Goal: Transaction & Acquisition: Purchase product/service

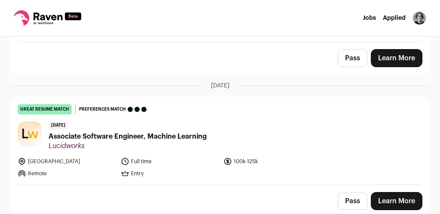
scroll to position [314, 0]
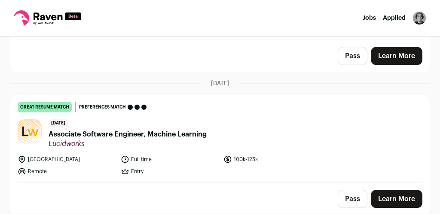
click at [168, 129] on span "Associate Software Engineer, Machine Learning" at bounding box center [128, 134] width 158 height 10
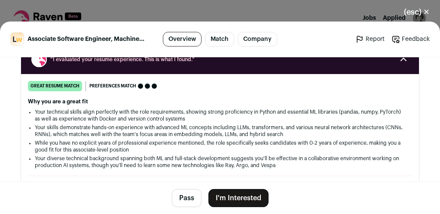
scroll to position [172, 0]
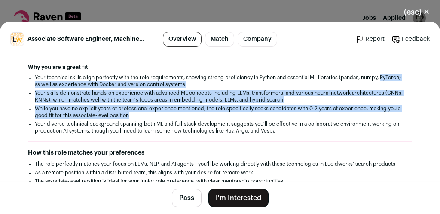
drag, startPoint x: 32, startPoint y: 85, endPoint x: 245, endPoint y: 116, distance: 215.2
click at [239, 116] on div "Why you are a great fit Your technical skills align perfectly with the role req…" at bounding box center [220, 99] width 384 height 71
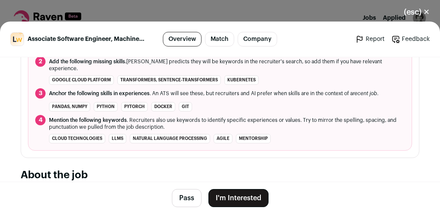
scroll to position [310, 0]
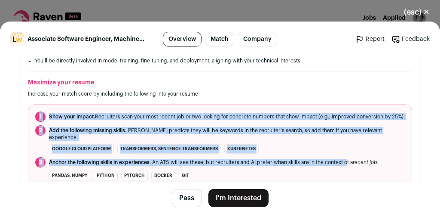
drag, startPoint x: 38, startPoint y: 111, endPoint x: 347, endPoint y: 162, distance: 313.5
click at [347, 163] on ol "1 Show your impact. Recruiters scan your most recent job or two looking for con…" at bounding box center [220, 161] width 384 height 115
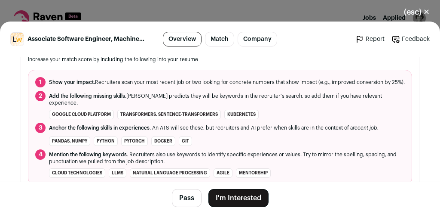
click at [218, 132] on ol "1 Show your impact. Recruiters scan your most recent job or two looking for con…" at bounding box center [220, 127] width 384 height 115
click at [259, 114] on li "Google Cloud Platform transformers, sentence-transformers Kubernetes" at bounding box center [220, 114] width 370 height 9
click at [178, 106] on ol "1 Show your impact. Recruiters scan your most recent job or two looking for con…" at bounding box center [220, 127] width 384 height 115
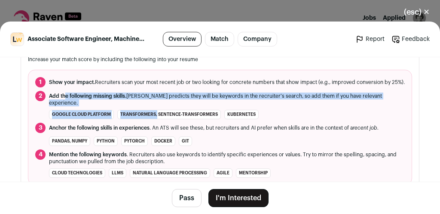
drag, startPoint x: 153, startPoint y: 112, endPoint x: 64, endPoint y: 97, distance: 90.7
click at [64, 97] on ol "1 Show your impact. Recruiters scan your most recent job or two looking for con…" at bounding box center [220, 127] width 384 height 115
click at [67, 96] on span "Add the following missing skills. [PERSON_NAME] predicts they will be keywords …" at bounding box center [227, 99] width 356 height 14
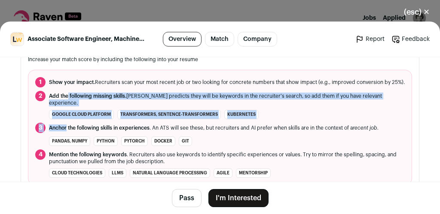
drag, startPoint x: 67, startPoint y: 96, endPoint x: 296, endPoint y: 119, distance: 230.8
click at [296, 119] on ol "1 Show your impact. Recruiters scan your most recent job or two looking for con…" at bounding box center [220, 127] width 384 height 115
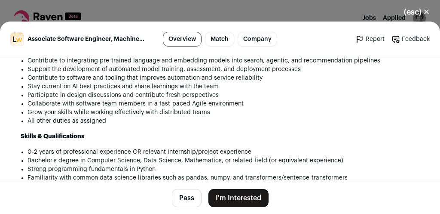
click at [215, 41] on link "Match" at bounding box center [219, 39] width 29 height 15
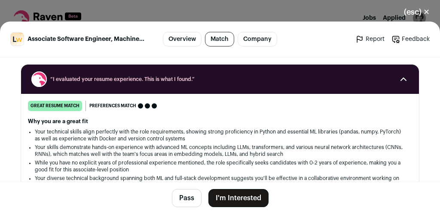
click at [188, 41] on link "Overview" at bounding box center [182, 39] width 39 height 15
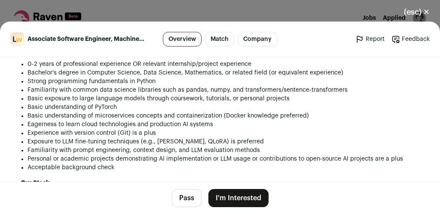
scroll to position [933, 0]
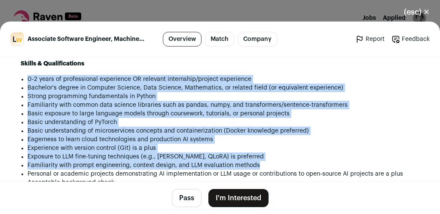
drag, startPoint x: 25, startPoint y: 71, endPoint x: 416, endPoint y: 166, distance: 402.1
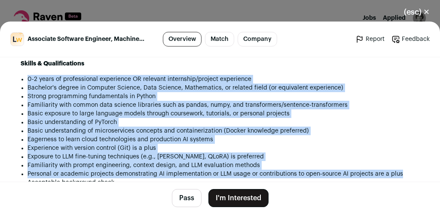
click at [352, 152] on li "Exposure to LLM fine-tuning techniques (e.g., [PERSON_NAME], QLoRA) is preferred" at bounding box center [224, 156] width 392 height 9
click at [212, 86] on li "Bachelor's degree in Computer Science, Data Science, Mathematics, or related fi…" at bounding box center [224, 87] width 392 height 9
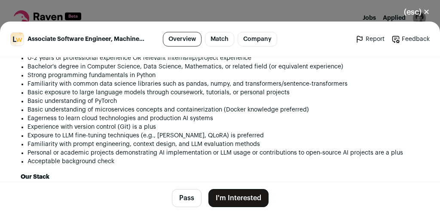
scroll to position [967, 0]
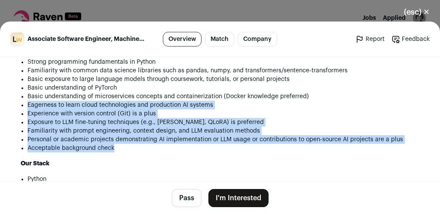
drag, startPoint x: 313, startPoint y: 94, endPoint x: 326, endPoint y: 144, distance: 51.5
click at [326, 144] on ul "0-2 years of professional experience OR relevant internship/project experience …" at bounding box center [224, 96] width 392 height 112
click at [326, 144] on li "Acceptable background check" at bounding box center [224, 148] width 392 height 9
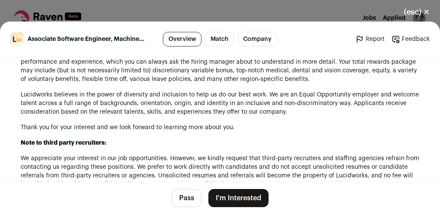
scroll to position [1277, 0]
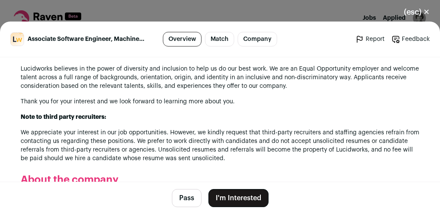
drag, startPoint x: 284, startPoint y: 159, endPoint x: 291, endPoint y: 166, distance: 9.4
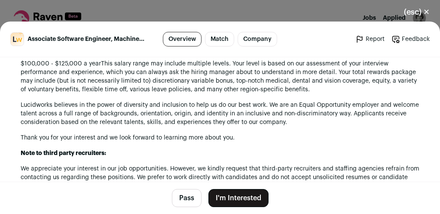
scroll to position [1230, 0]
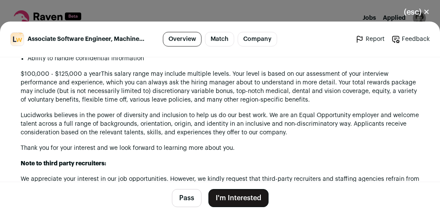
click at [223, 197] on button "I'm Interested" at bounding box center [239, 198] width 60 height 18
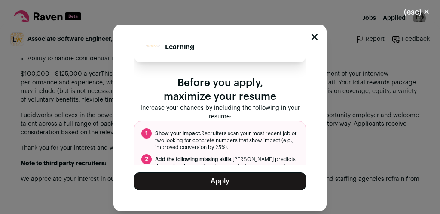
scroll to position [69, 0]
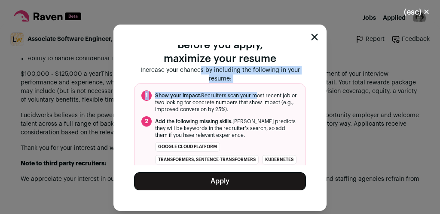
drag, startPoint x: 160, startPoint y: 74, endPoint x: 255, endPoint y: 93, distance: 97.9
click at [255, 93] on div "Lucidworks Associate Software Engineer, Machine Learning Before you apply, maxi…" at bounding box center [220, 105] width 172 height 120
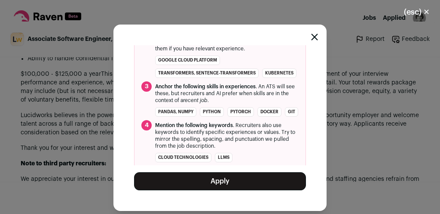
scroll to position [182, 0]
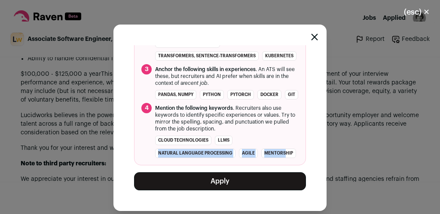
drag, startPoint x: 283, startPoint y: 153, endPoint x: 219, endPoint y: 137, distance: 66.0
click at [228, 138] on ul "cloud technologies LLMs natural language processing agile mentorship" at bounding box center [227, 146] width 144 height 22
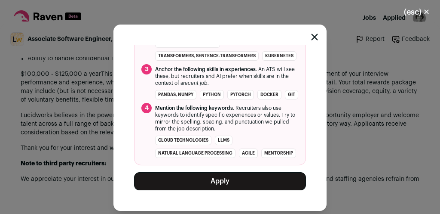
click at [215, 137] on li "LLMs" at bounding box center [224, 139] width 18 height 9
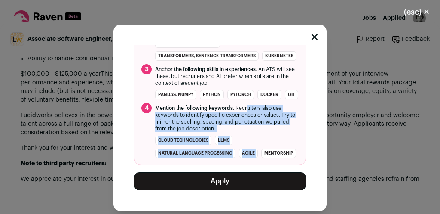
drag, startPoint x: 248, startPoint y: 108, endPoint x: 293, endPoint y: 147, distance: 59.7
click at [293, 147] on ol "1 Show your impact. Recruiters scan your most recent job or two looking for con…" at bounding box center [220, 72] width 172 height 186
click at [291, 149] on li "mentorship" at bounding box center [278, 152] width 35 height 9
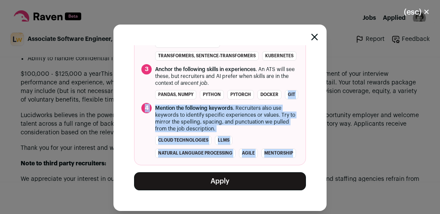
drag, startPoint x: 289, startPoint y: 158, endPoint x: 256, endPoint y: 97, distance: 69.8
click at [256, 97] on ol "1 Show your impact. Recruiters scan your most recent job or two looking for con…" at bounding box center [220, 72] width 172 height 186
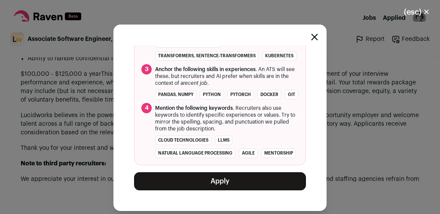
click at [256, 90] on ul "pandas, numpy Python PyTorch Docker Git" at bounding box center [226, 94] width 143 height 9
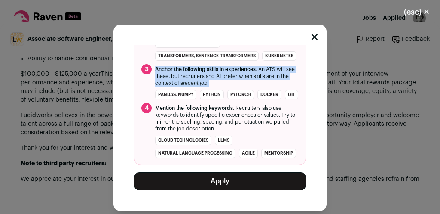
drag, startPoint x: 152, startPoint y: 55, endPoint x: 235, endPoint y: 76, distance: 85.6
click at [246, 77] on ol "1 Show your impact. Recruiters scan your most recent job or two looking for con…" at bounding box center [220, 72] width 172 height 186
click at [226, 73] on span "Anchor the following skills in experiences . An ATS will see these, but recruit…" at bounding box center [227, 76] width 144 height 21
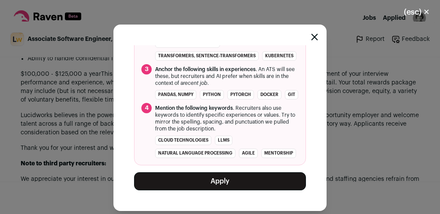
click at [314, 32] on div "Lucidworks Associate Software Engineer, Machine Learning Before you apply, maxi…" at bounding box center [220, 118] width 213 height 186
click at [317, 36] on icon "Close modal" at bounding box center [314, 37] width 7 height 7
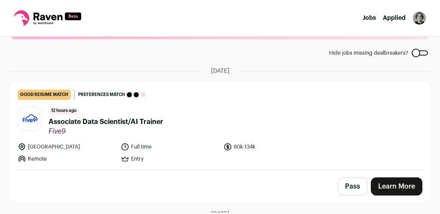
scroll to position [4, 0]
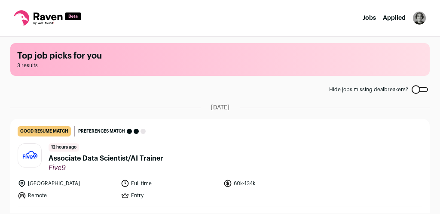
click at [367, 16] on link "Jobs" at bounding box center [369, 18] width 13 height 6
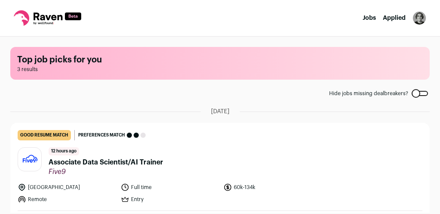
click at [110, 63] on h1 "Top job picks for you" at bounding box center [220, 60] width 406 height 12
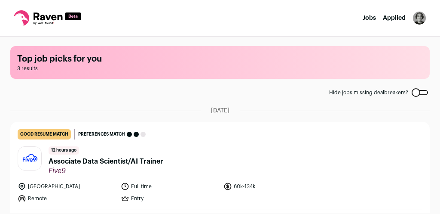
scroll to position [0, 0]
